Goal: Navigation & Orientation: Find specific page/section

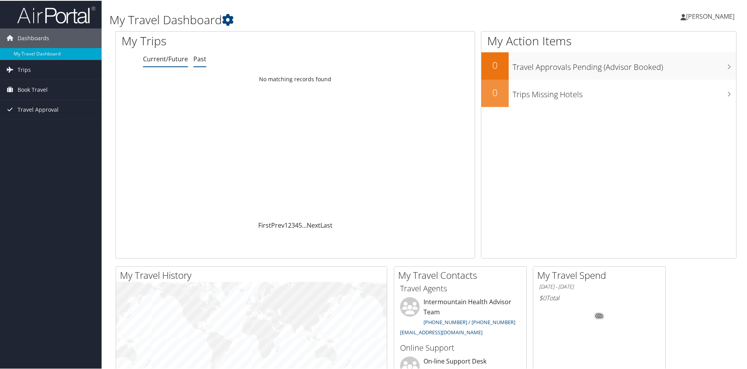
click at [200, 63] on link "Past" at bounding box center [199, 58] width 13 height 9
click at [13, 69] on icon at bounding box center [10, 69] width 12 height 12
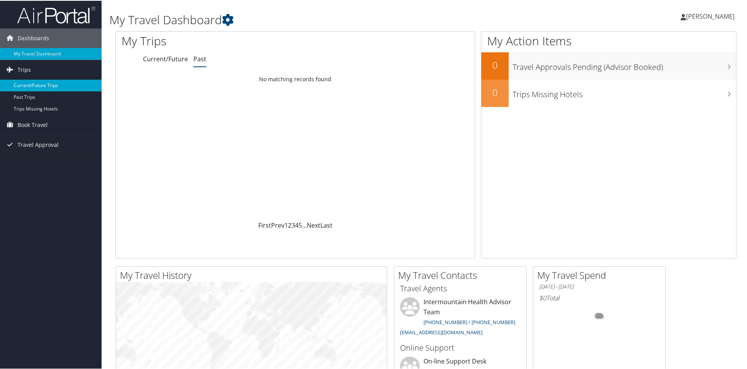
click at [36, 81] on link "Current/Future Trips" at bounding box center [51, 85] width 102 height 12
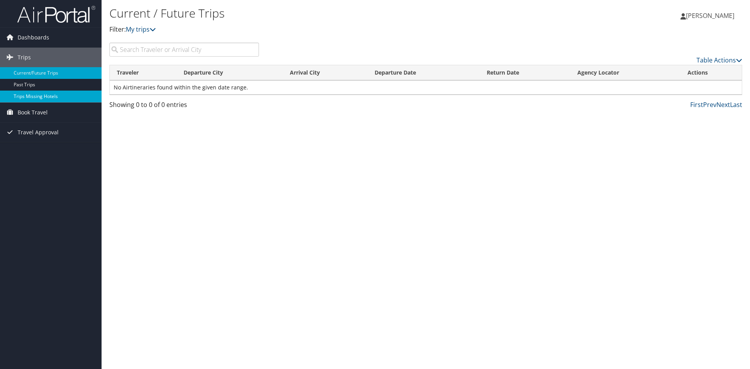
click at [23, 94] on link "Trips Missing Hotels" at bounding box center [51, 97] width 102 height 12
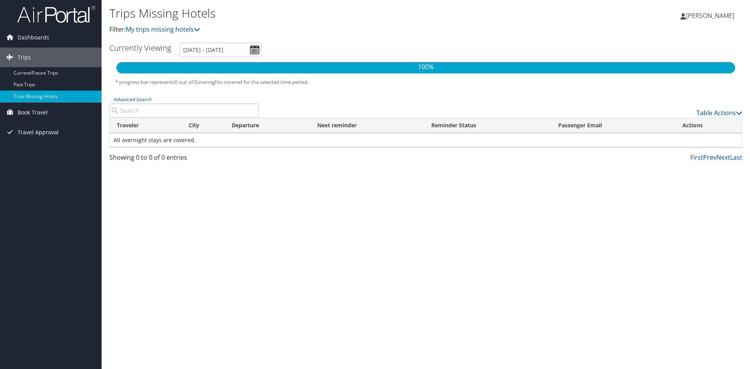
click at [42, 131] on span "Travel Approval" at bounding box center [38, 133] width 41 height 20
click at [41, 156] on link "Approved Trips" at bounding box center [51, 160] width 102 height 12
